Goal: Task Accomplishment & Management: Use online tool/utility

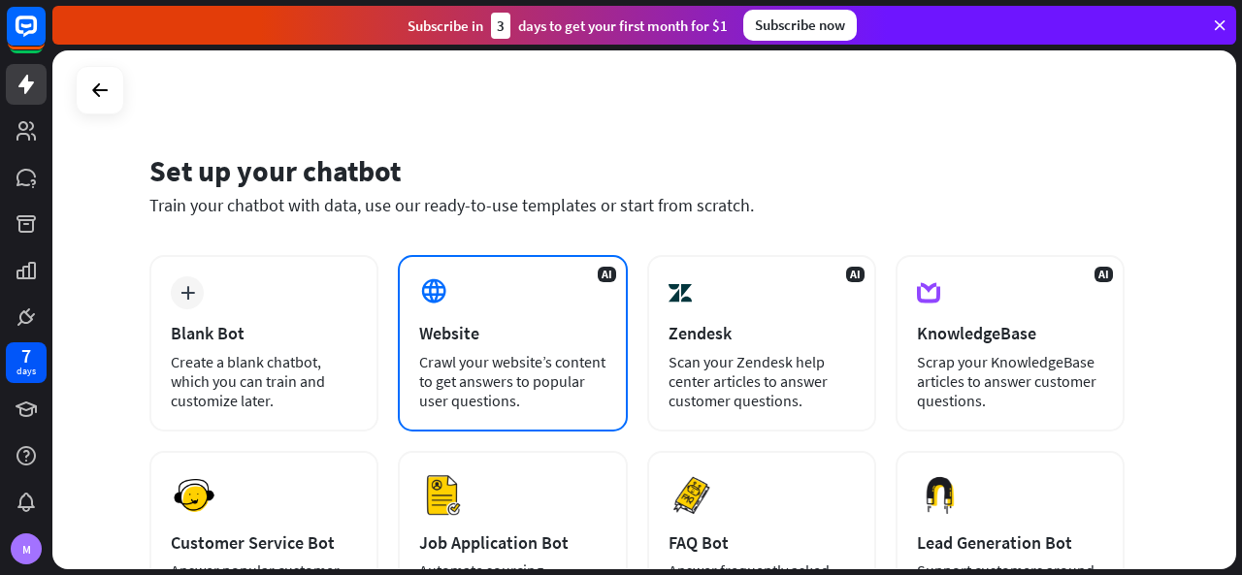
click at [551, 350] on div "AI Website Crawl your website’s content to get answers to popular user question…" at bounding box center [512, 343] width 229 height 177
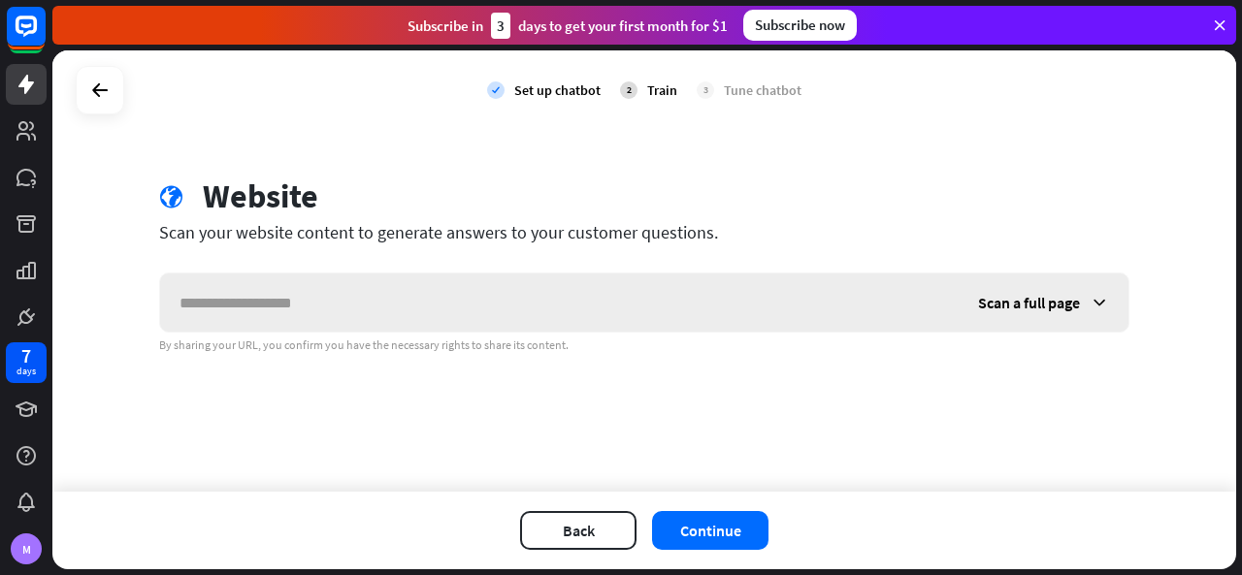
drag, startPoint x: 451, startPoint y: 301, endPoint x: 198, endPoint y: 309, distance: 253.4
click at [192, 309] on input "text" at bounding box center [559, 303] width 798 height 58
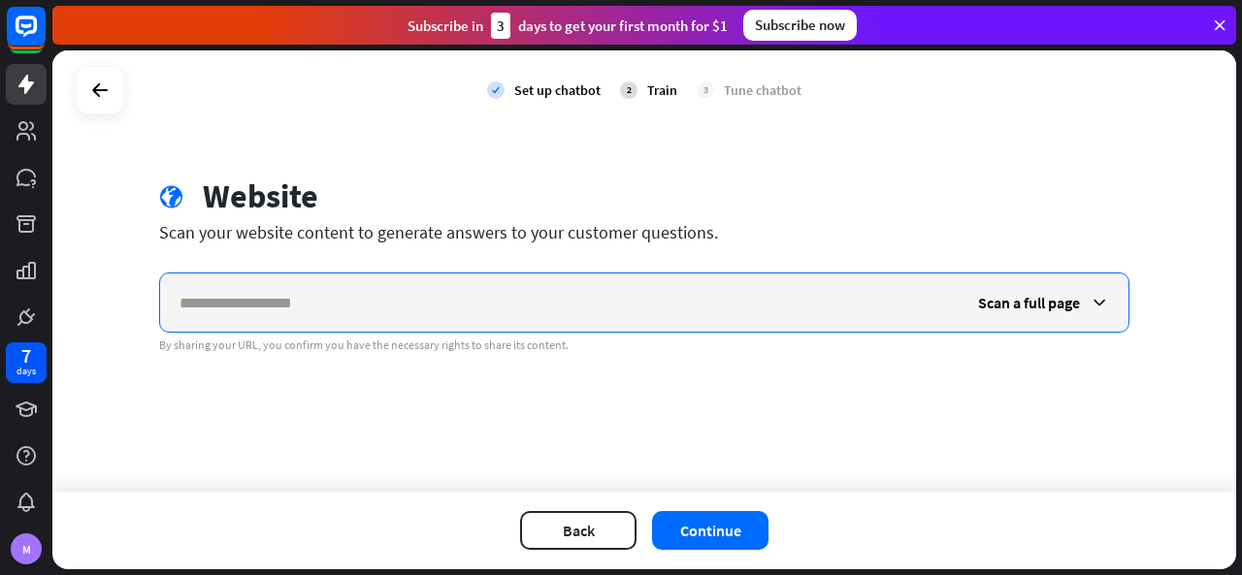
paste input "**********"
type input "**********"
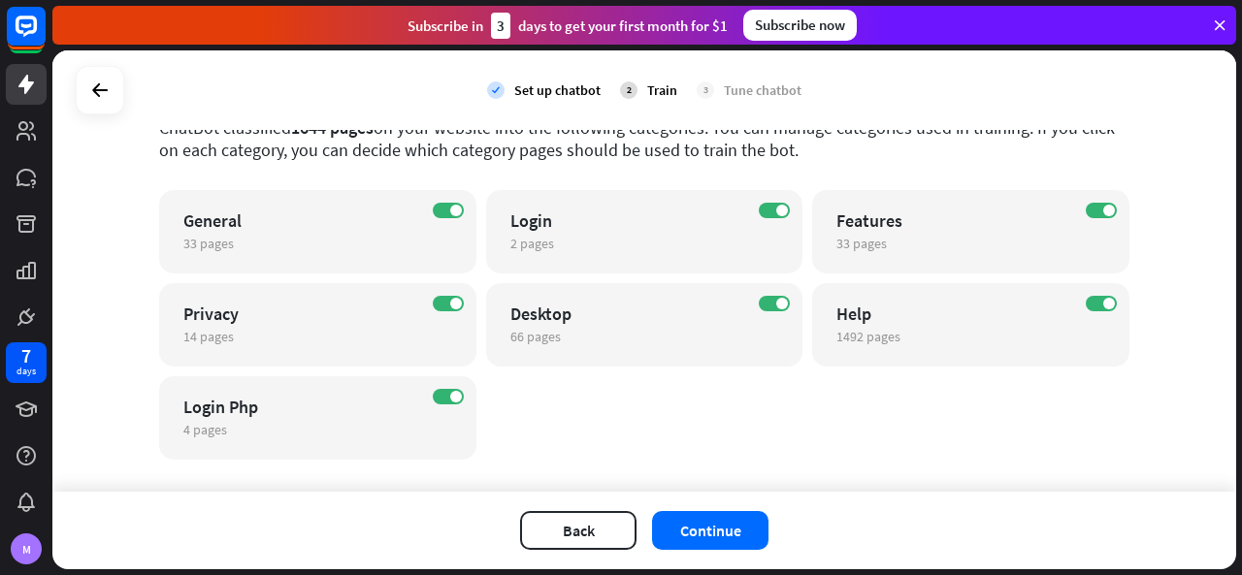
scroll to position [144, 0]
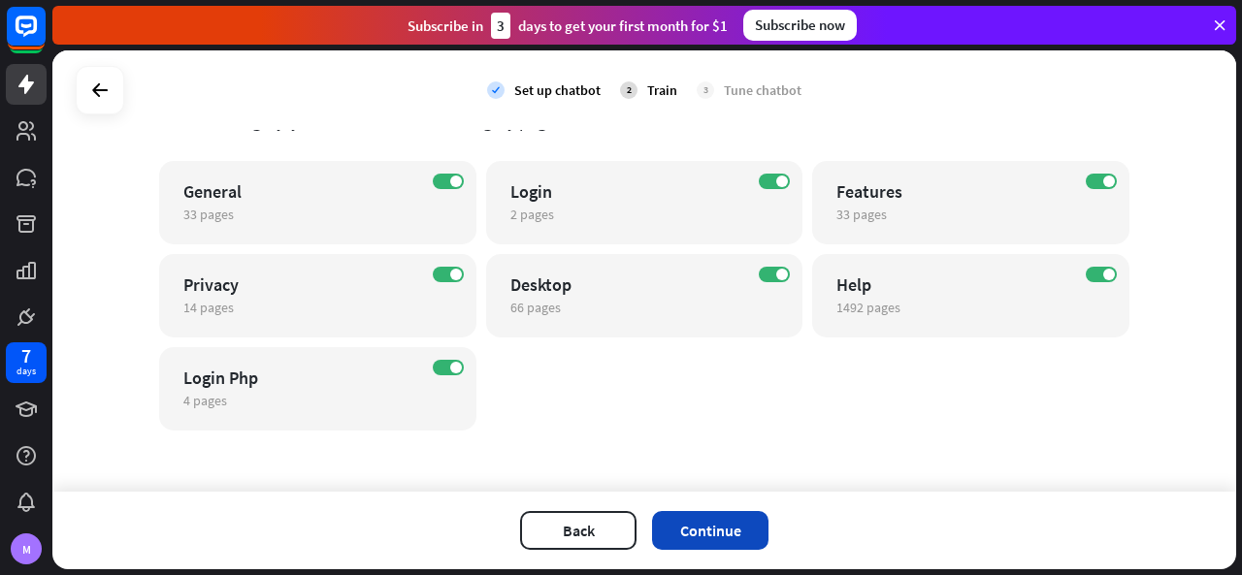
click at [686, 537] on button "Continue" at bounding box center [710, 530] width 116 height 39
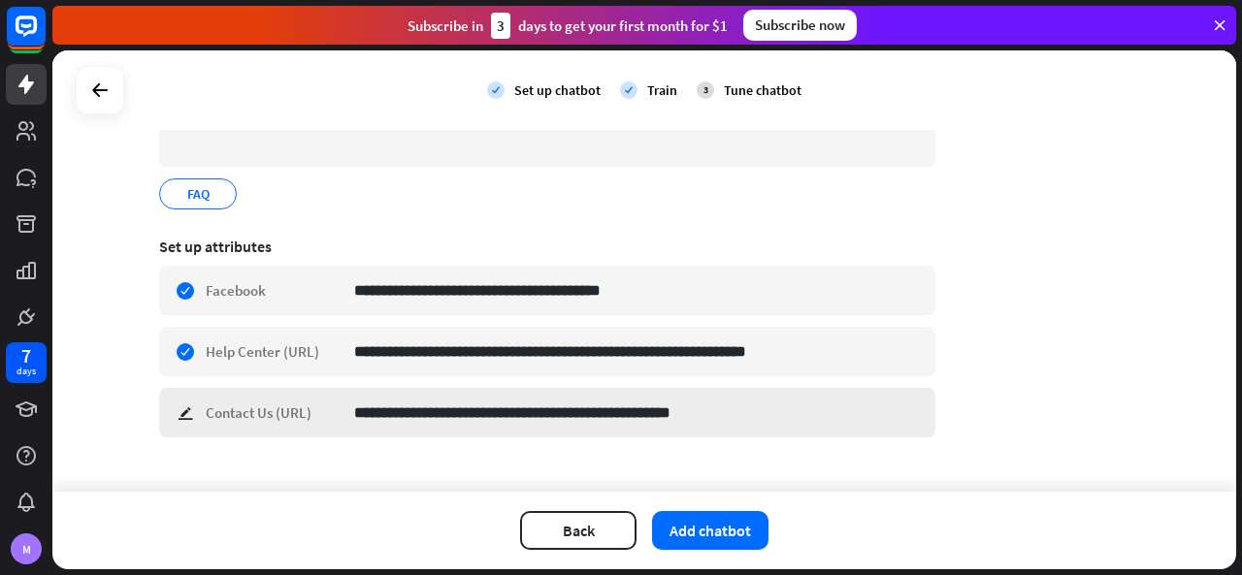
scroll to position [246, 0]
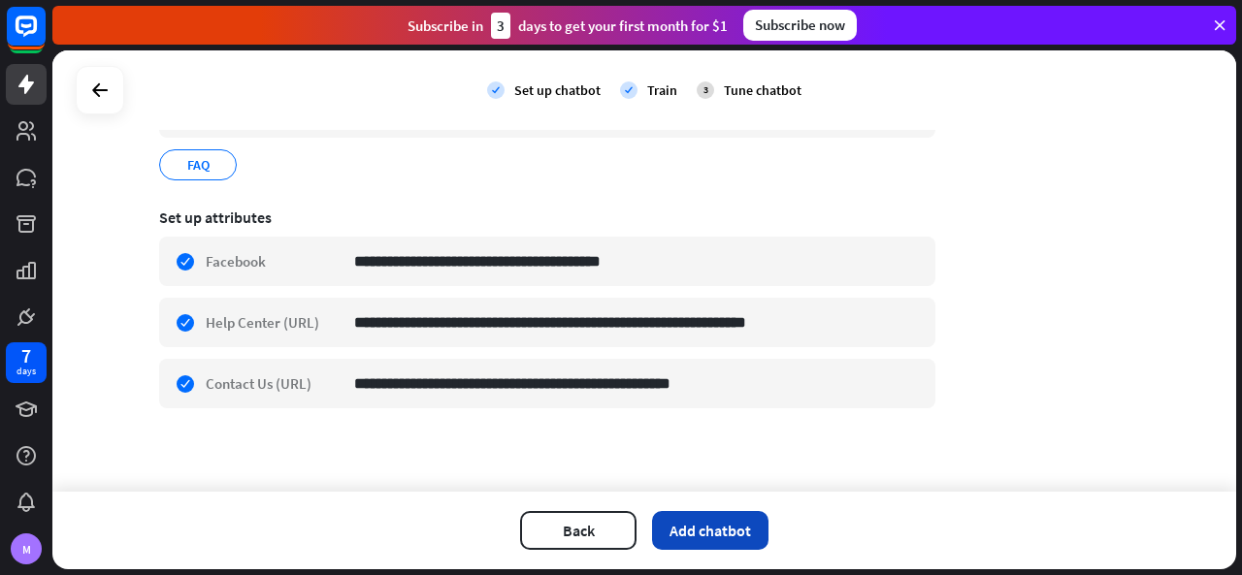
click at [691, 533] on button "Add chatbot" at bounding box center [710, 530] width 116 height 39
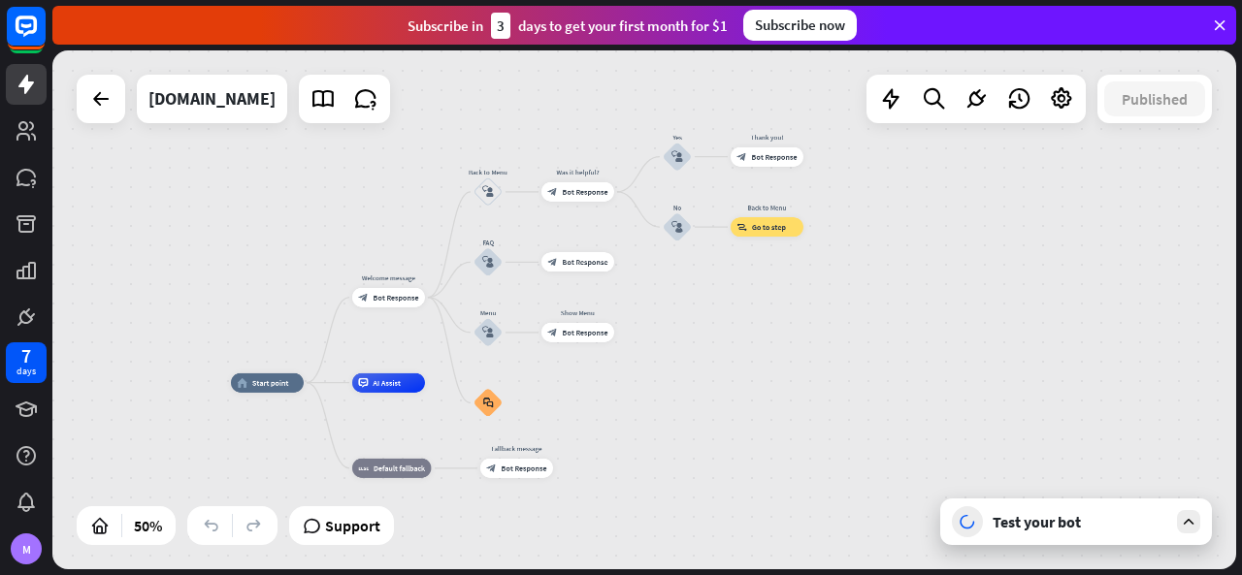
drag, startPoint x: 798, startPoint y: 331, endPoint x: 669, endPoint y: 359, distance: 132.1
click at [669, 359] on div "home_2 Start point Welcome message block_bot_response Bot Response Back to Menu…" at bounding box center [644, 309] width 1184 height 519
click at [625, 197] on div "plus" at bounding box center [626, 191] width 15 height 15
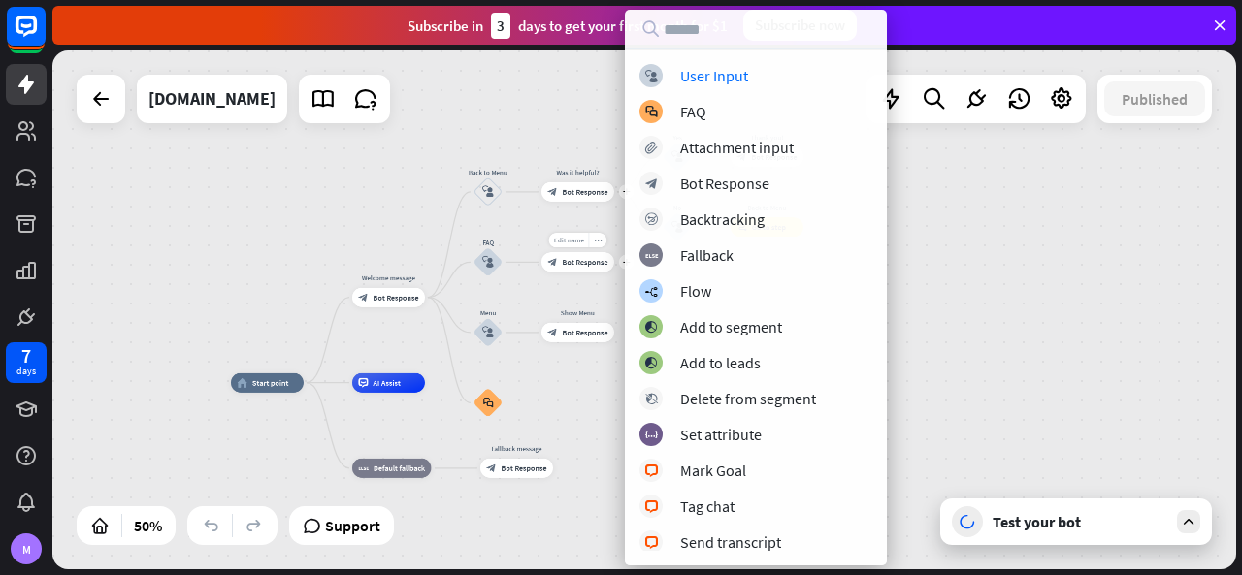
click at [564, 242] on span "Edit name" at bounding box center [569, 240] width 30 height 9
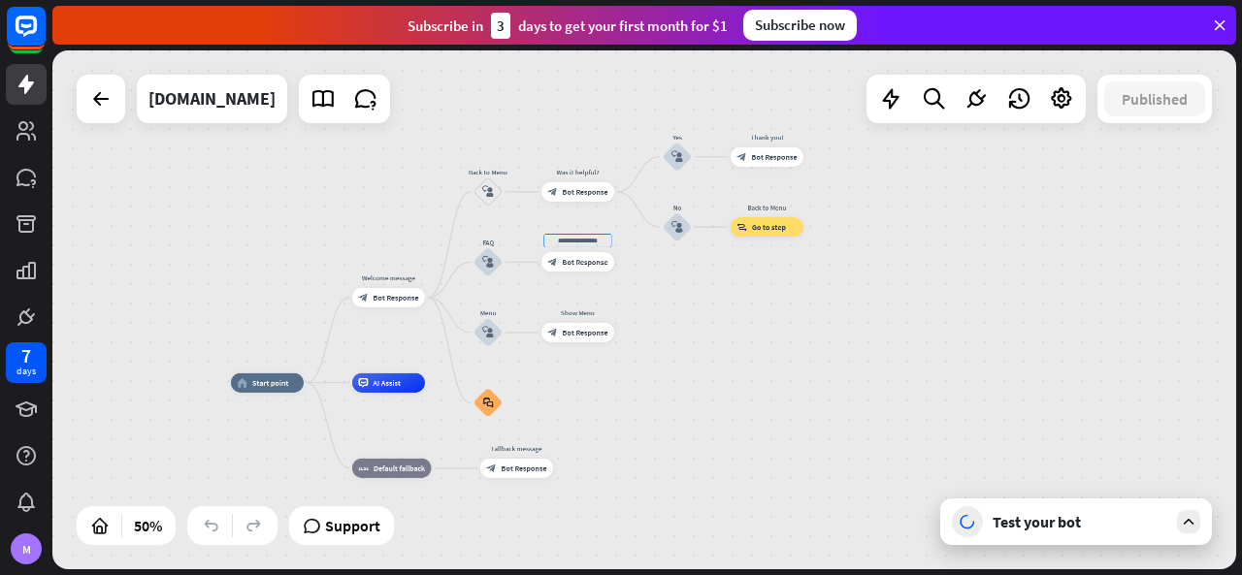
click at [747, 303] on div "home_2 Start point Welcome message block_bot_response Bot Response Back to Menu…" at bounding box center [644, 309] width 1184 height 519
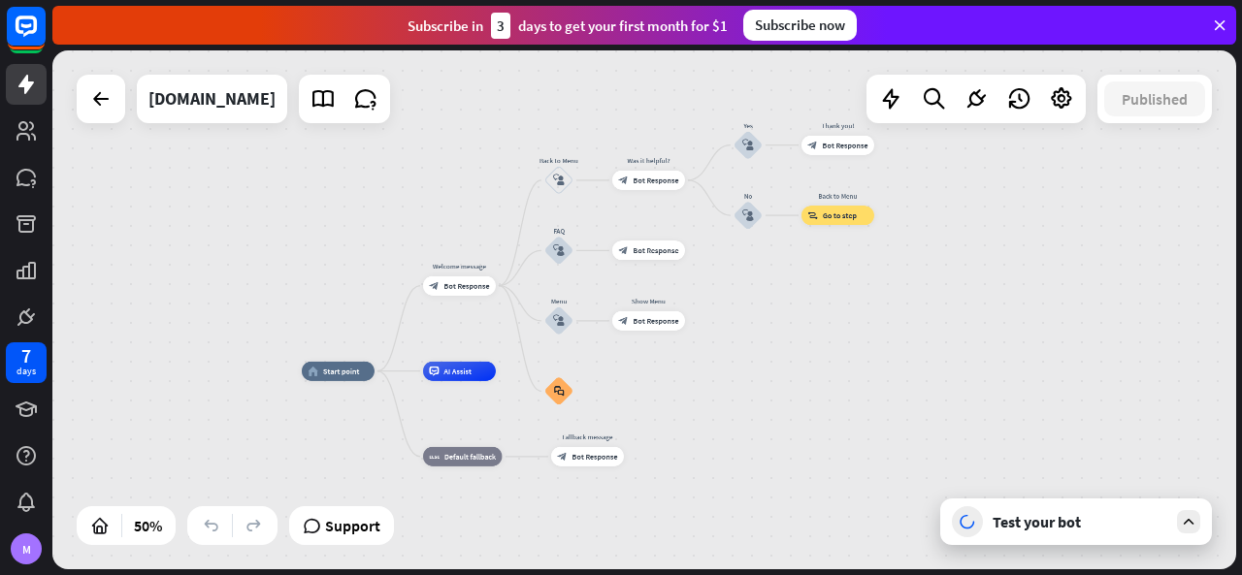
drag, startPoint x: 885, startPoint y: 419, endPoint x: 1041, endPoint y: 145, distance: 315.9
click at [991, 300] on div "home_2 Start point Welcome message block_bot_response Bot Response Back to Menu…" at bounding box center [644, 309] width 1184 height 519
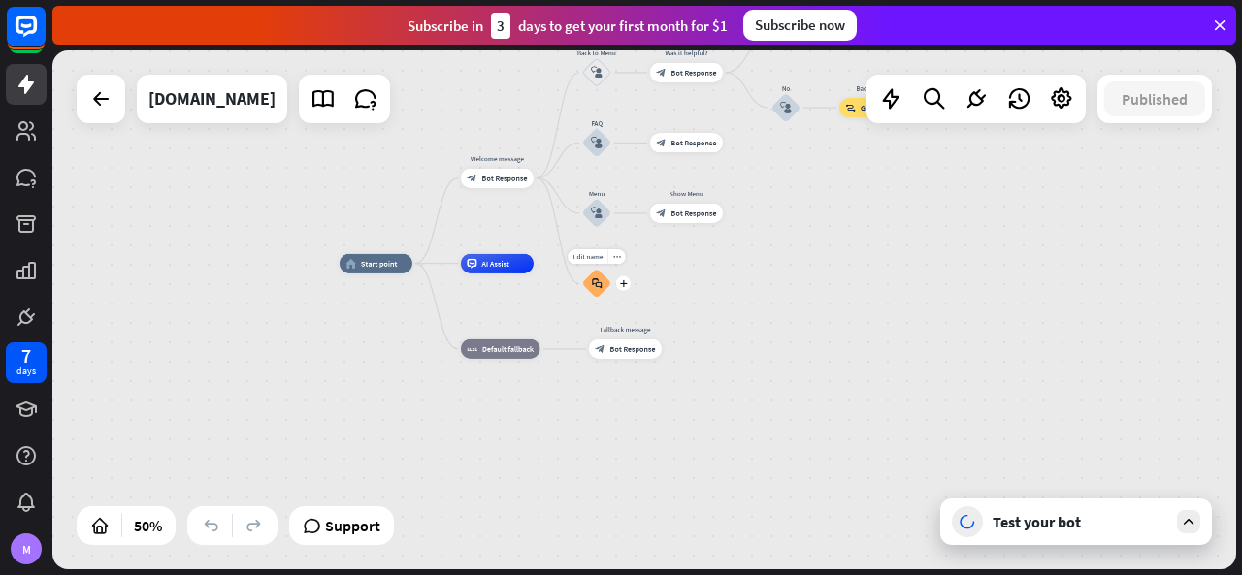
click at [592, 284] on icon "block_faq" at bounding box center [597, 283] width 11 height 11
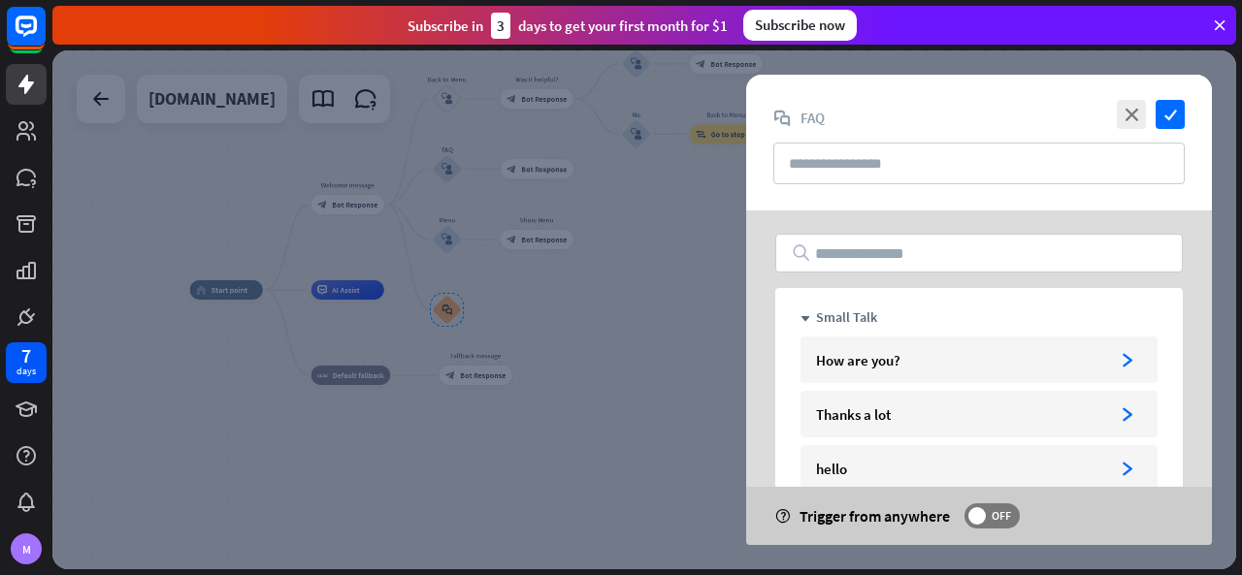
click at [592, 385] on div at bounding box center [644, 309] width 1184 height 519
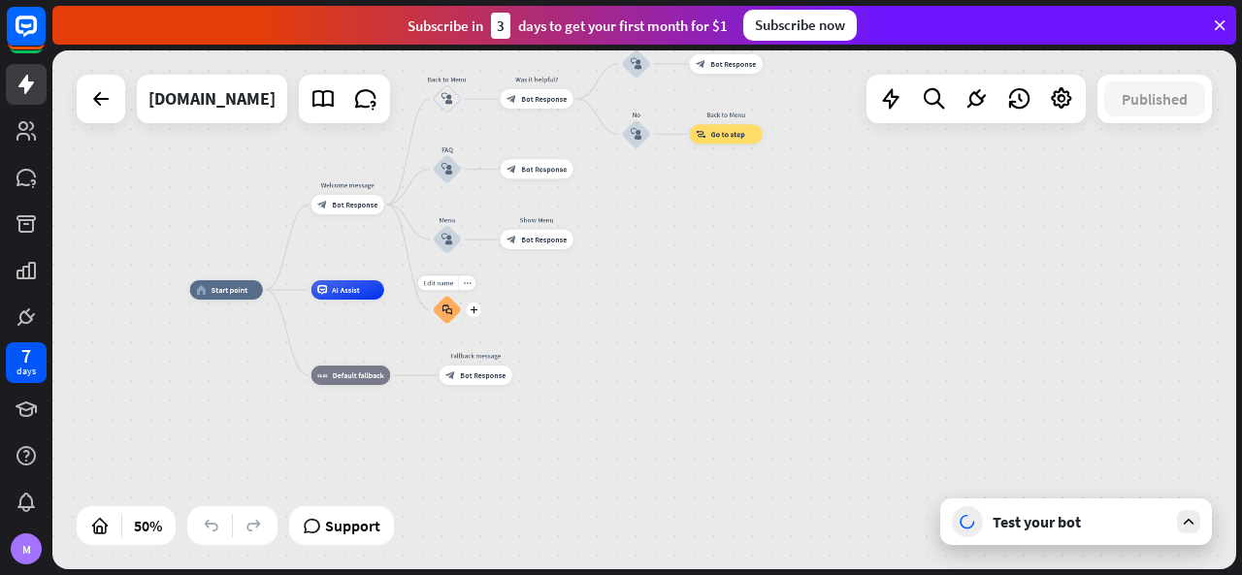
click at [453, 323] on div "block_faq" at bounding box center [447, 310] width 29 height 29
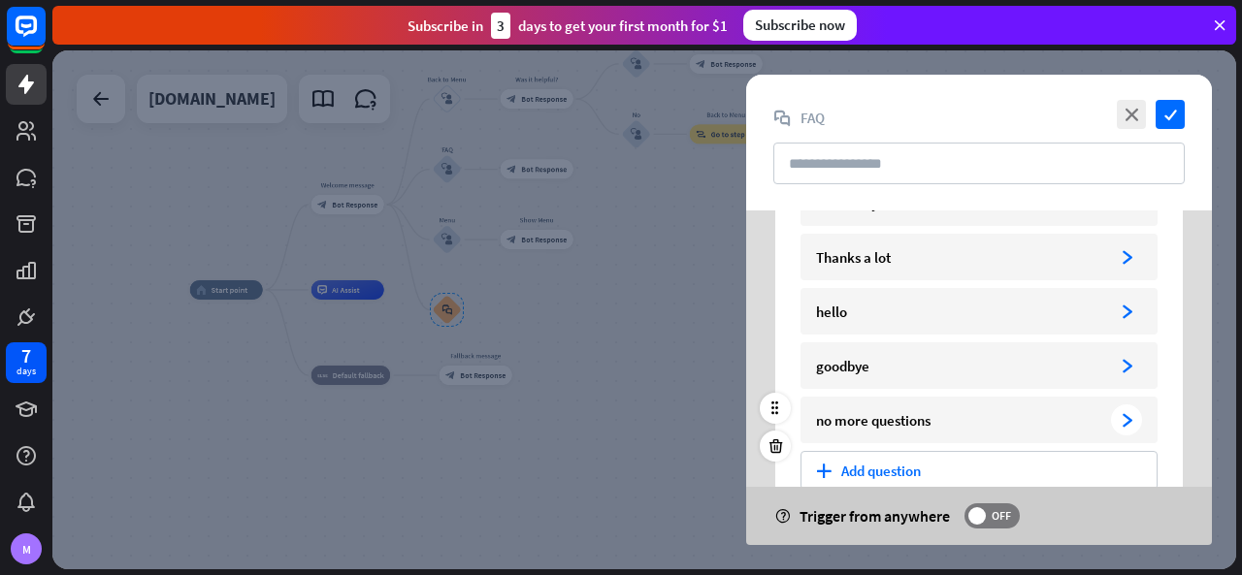
scroll to position [161, 0]
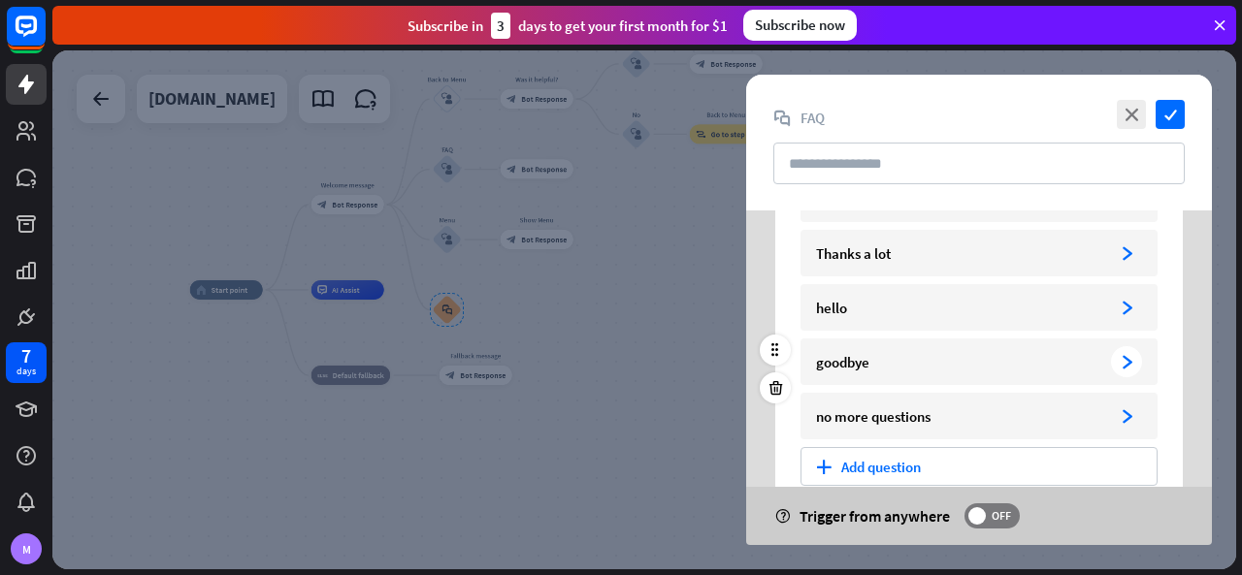
click at [1052, 360] on div "goodbye" at bounding box center [959, 362] width 287 height 18
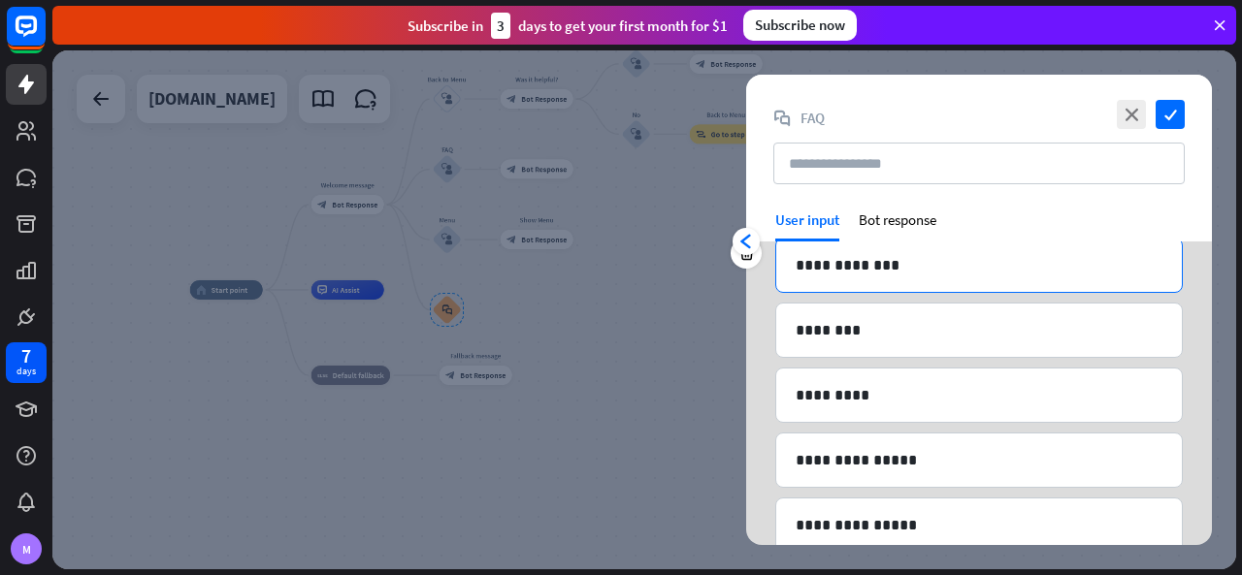
scroll to position [485, 0]
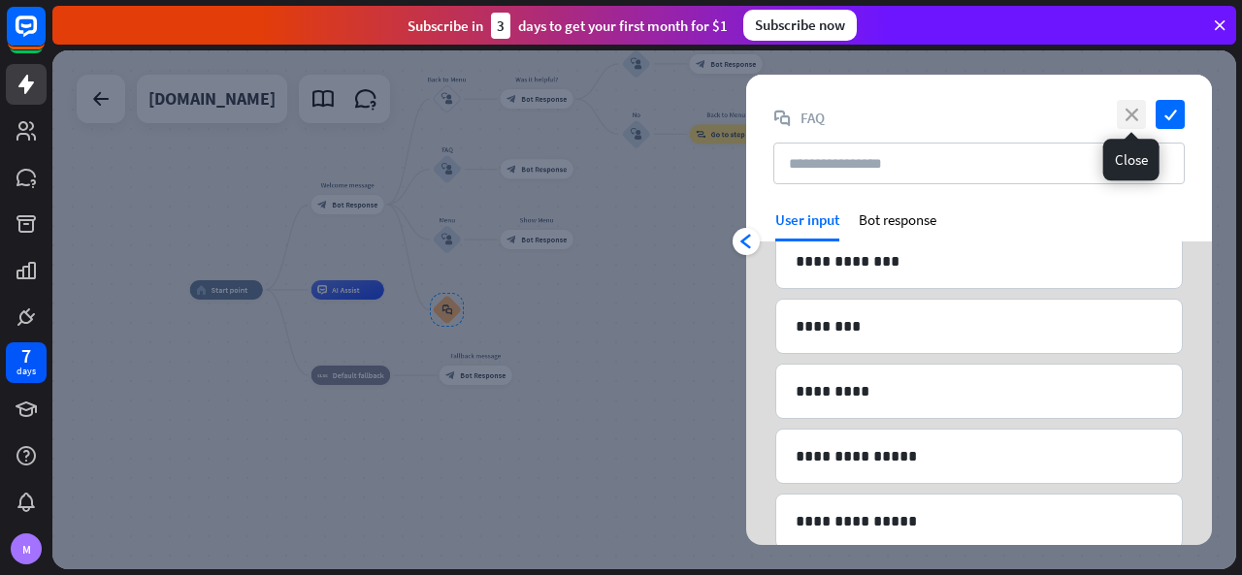
click at [1117, 121] on icon "close" at bounding box center [1131, 114] width 29 height 29
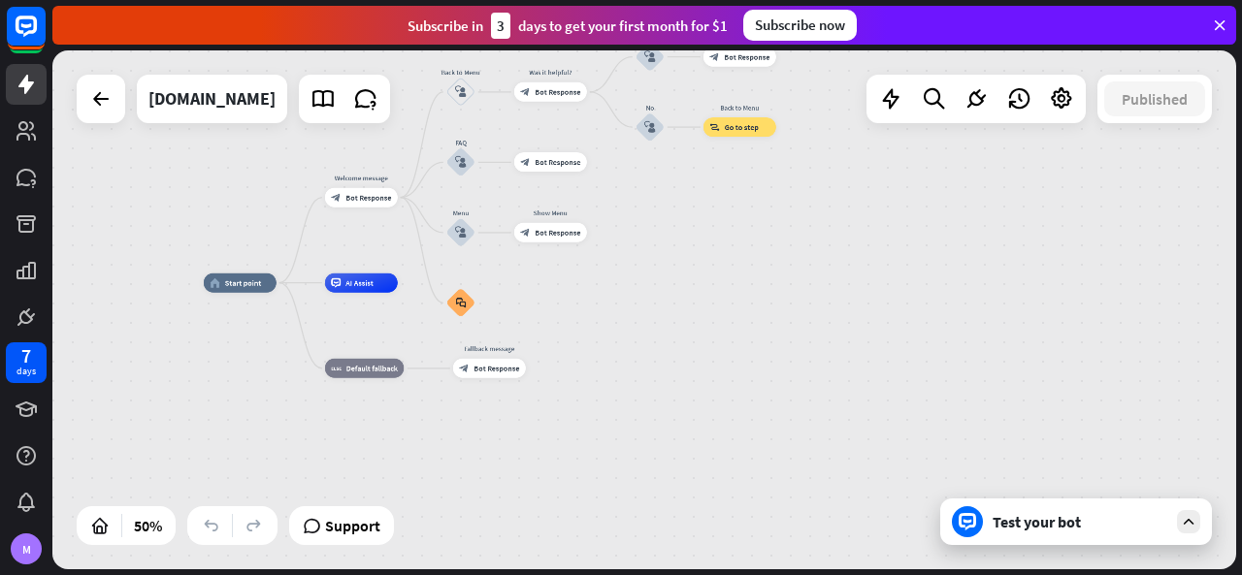
click at [711, 285] on div "home_2 Start point Welcome message block_bot_response Bot Response Back to Menu…" at bounding box center [500, 413] width 592 height 260
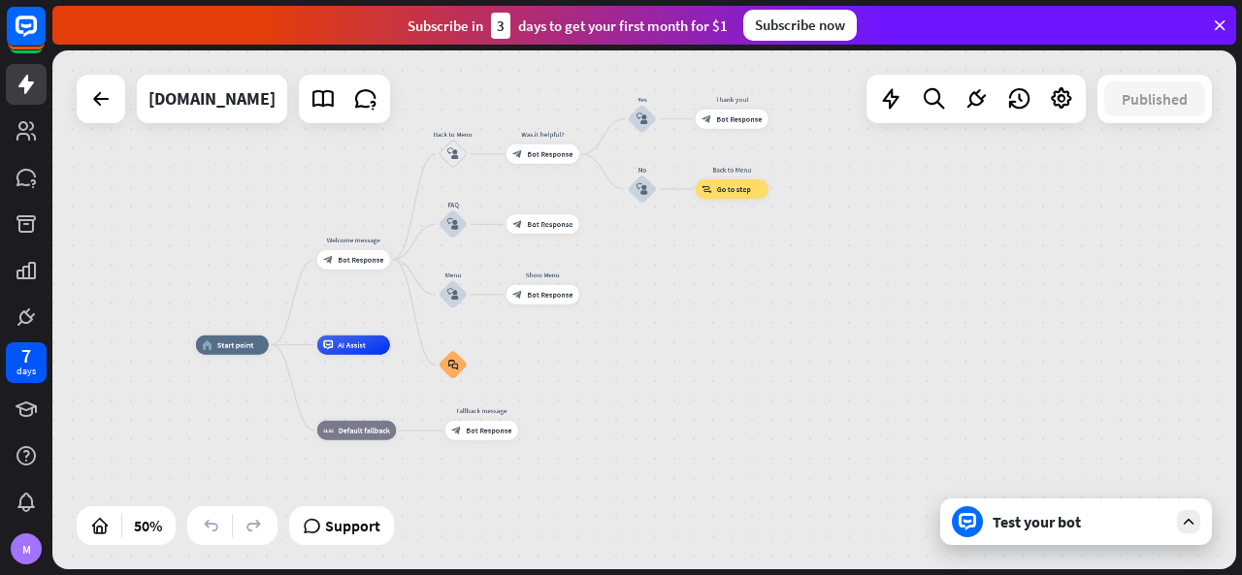
drag, startPoint x: 708, startPoint y: 308, endPoint x: 700, endPoint y: 365, distance: 57.8
click at [700, 365] on div "home_2 Start point Welcome message block_bot_response Bot Response Back to Menu…" at bounding box center [492, 475] width 592 height 260
